Goal: Transaction & Acquisition: Book appointment/travel/reservation

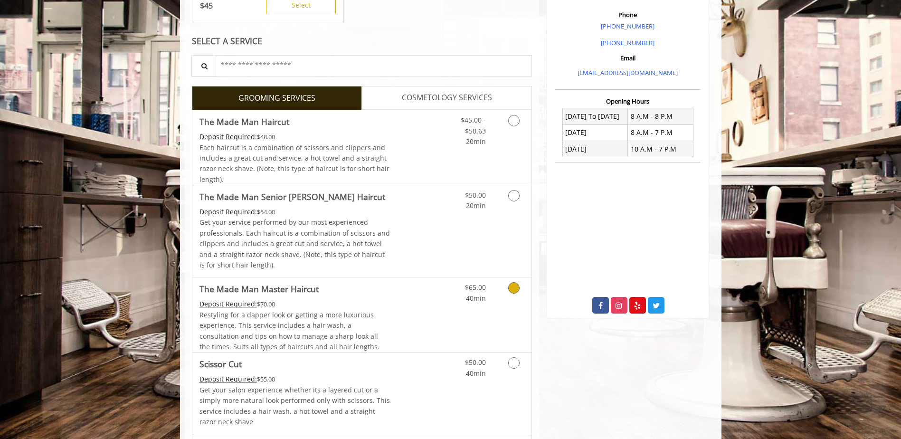
scroll to position [332, 0]
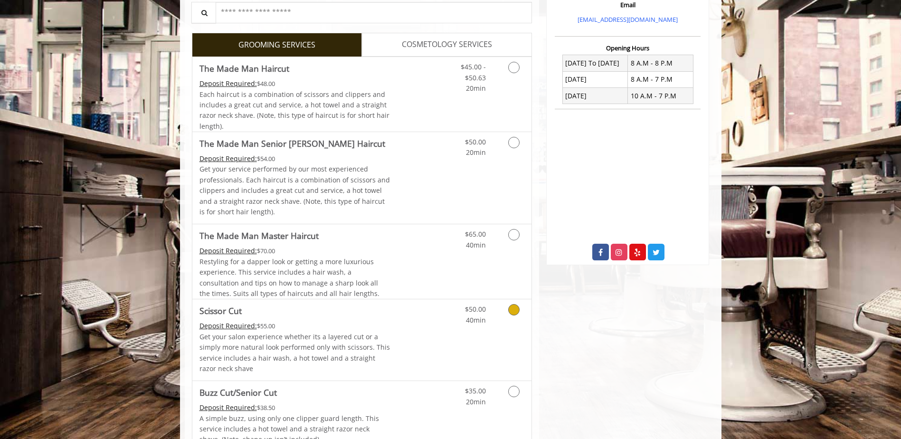
click at [516, 317] on link "Grooming services" at bounding box center [512, 312] width 24 height 26
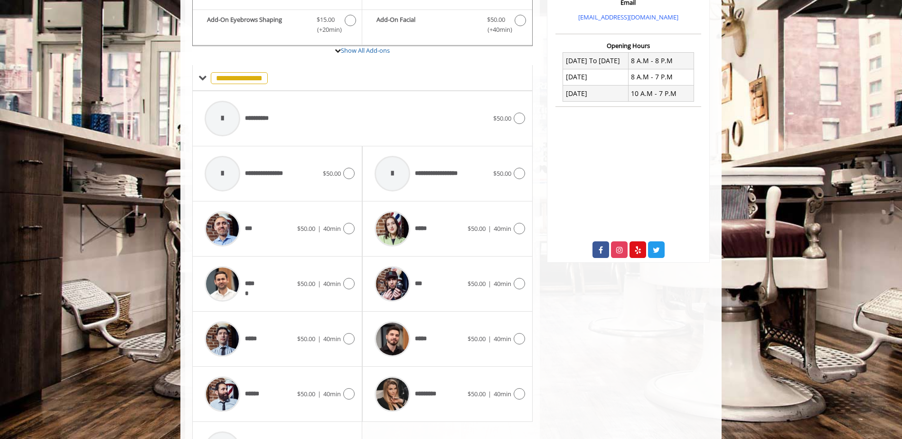
scroll to position [406, 0]
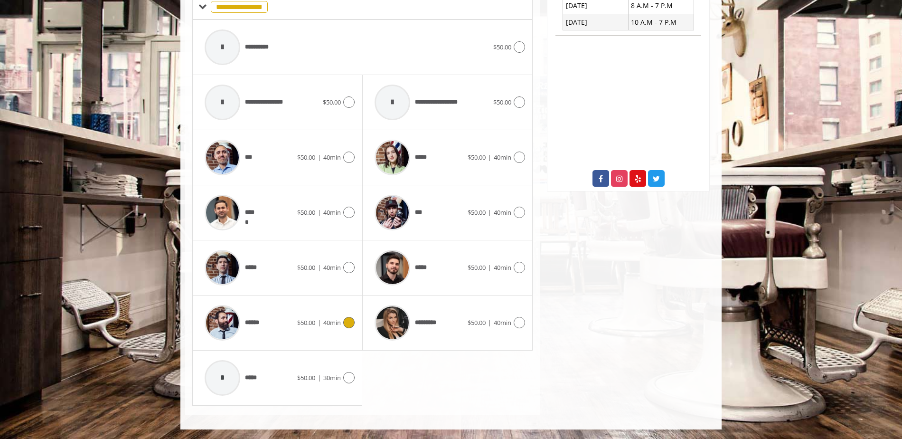
click at [351, 325] on icon at bounding box center [348, 322] width 11 height 11
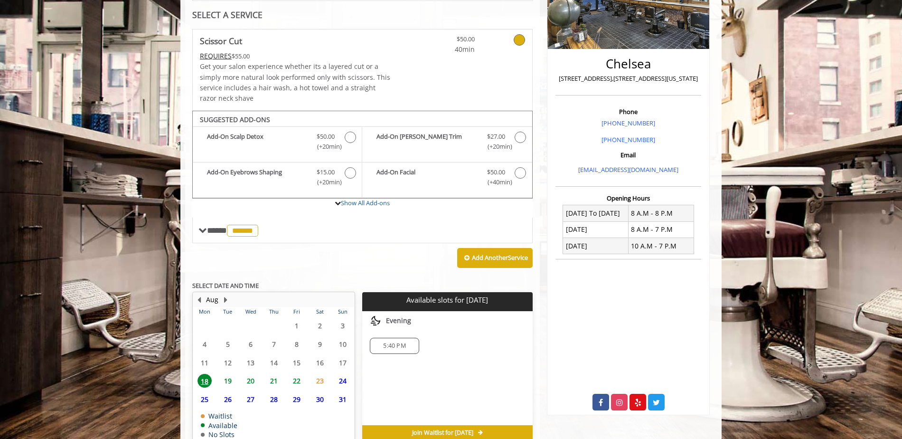
scroll to position [231, 0]
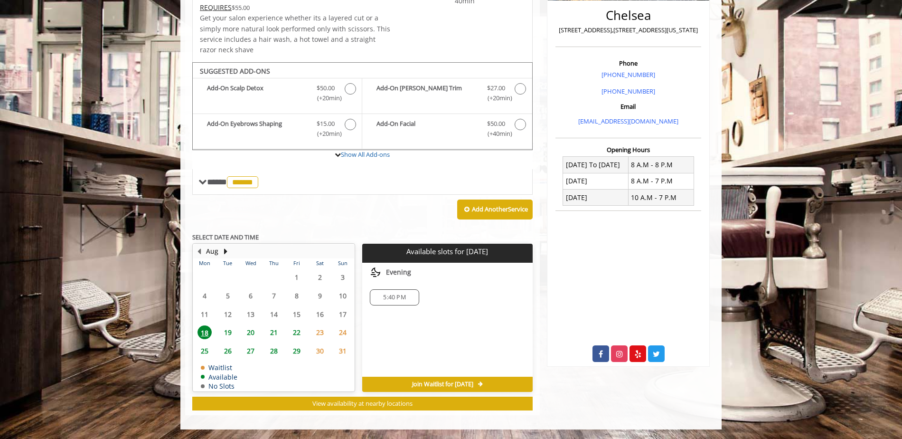
click at [408, 299] on span "5:40 PM" at bounding box center [394, 297] width 40 height 8
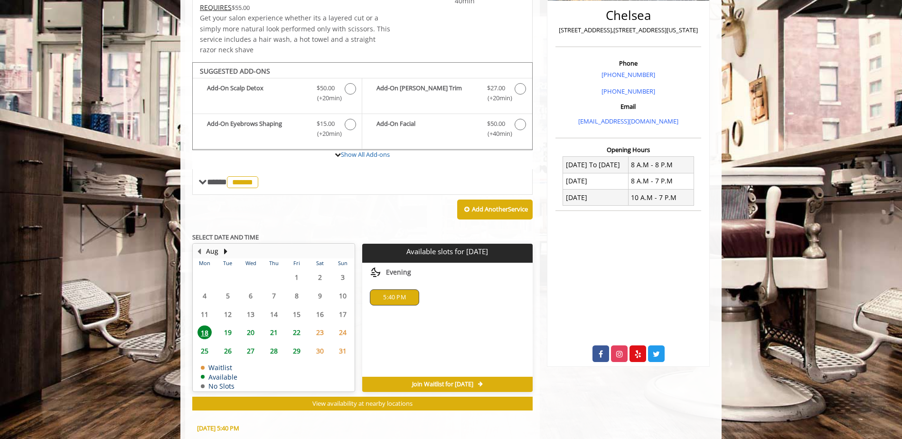
scroll to position [402, 0]
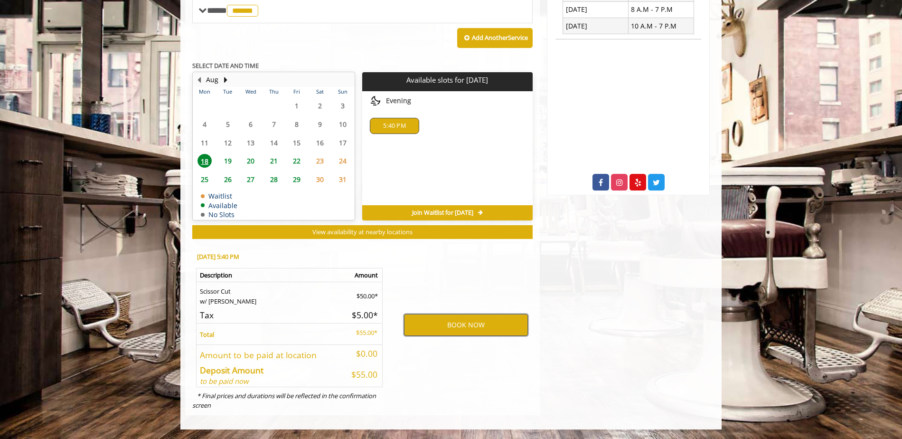
click at [477, 322] on button "BOOK NOW" at bounding box center [466, 325] width 124 height 22
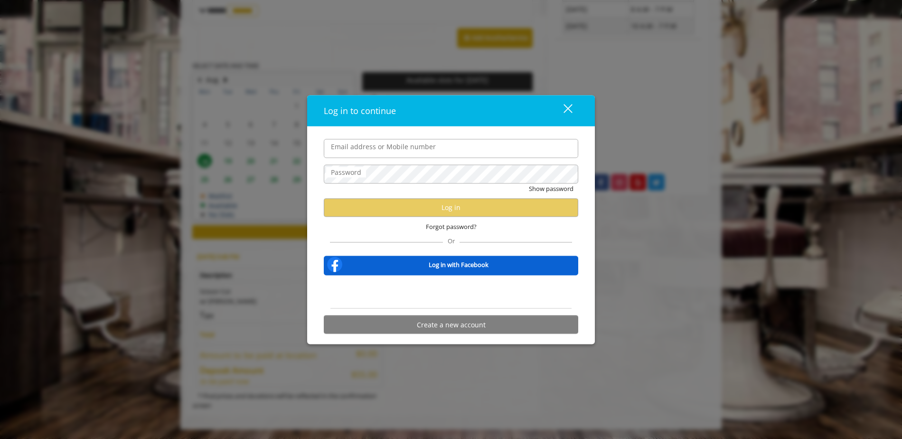
type input "**********"
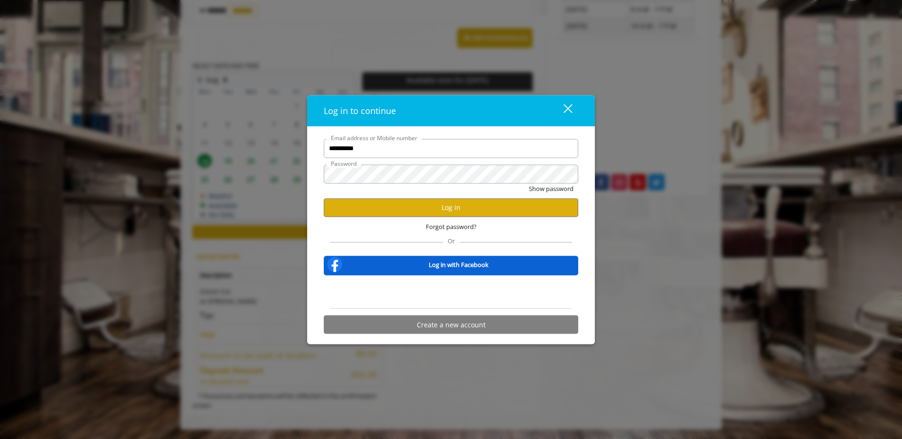
scroll to position [0, 0]
click at [369, 202] on button "Log in" at bounding box center [451, 207] width 255 height 19
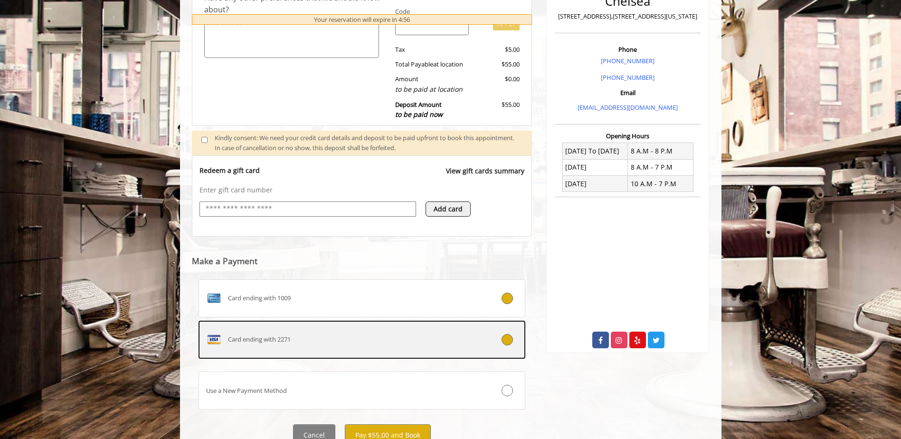
scroll to position [282, 0]
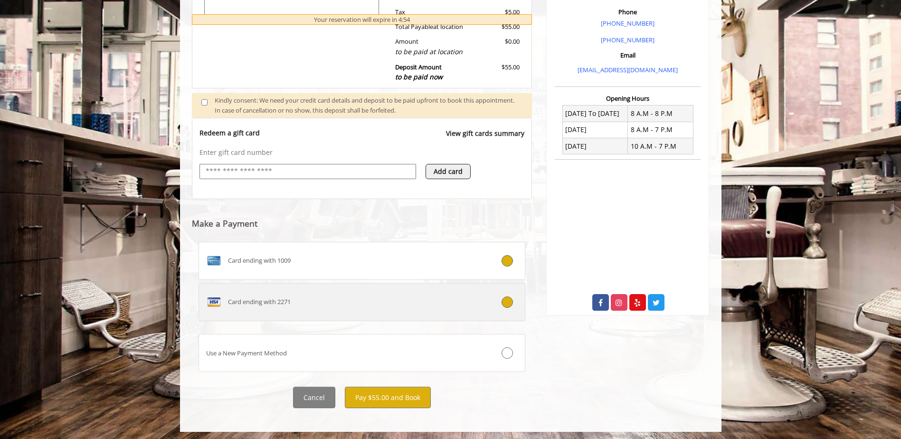
click at [507, 304] on icon at bounding box center [506, 301] width 11 height 11
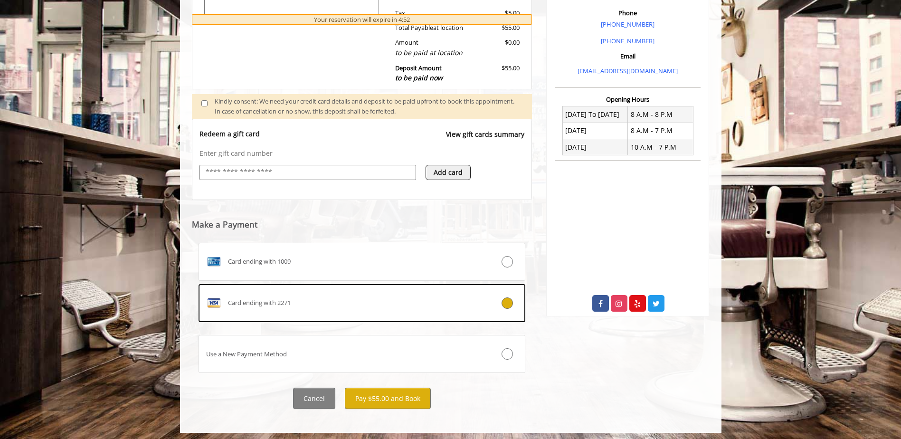
scroll to position [284, 0]
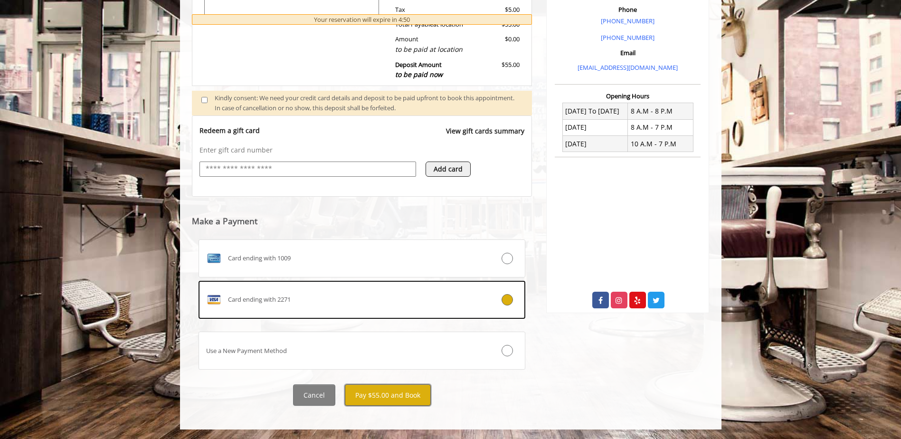
click at [402, 392] on button "Pay $55.00 and Book" at bounding box center [388, 394] width 86 height 21
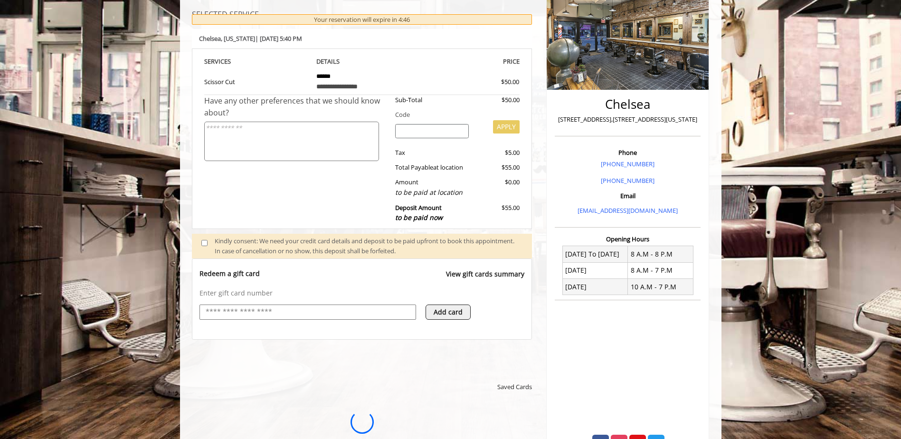
scroll to position [142, 0]
